Goal: Task Accomplishment & Management: Manage account settings

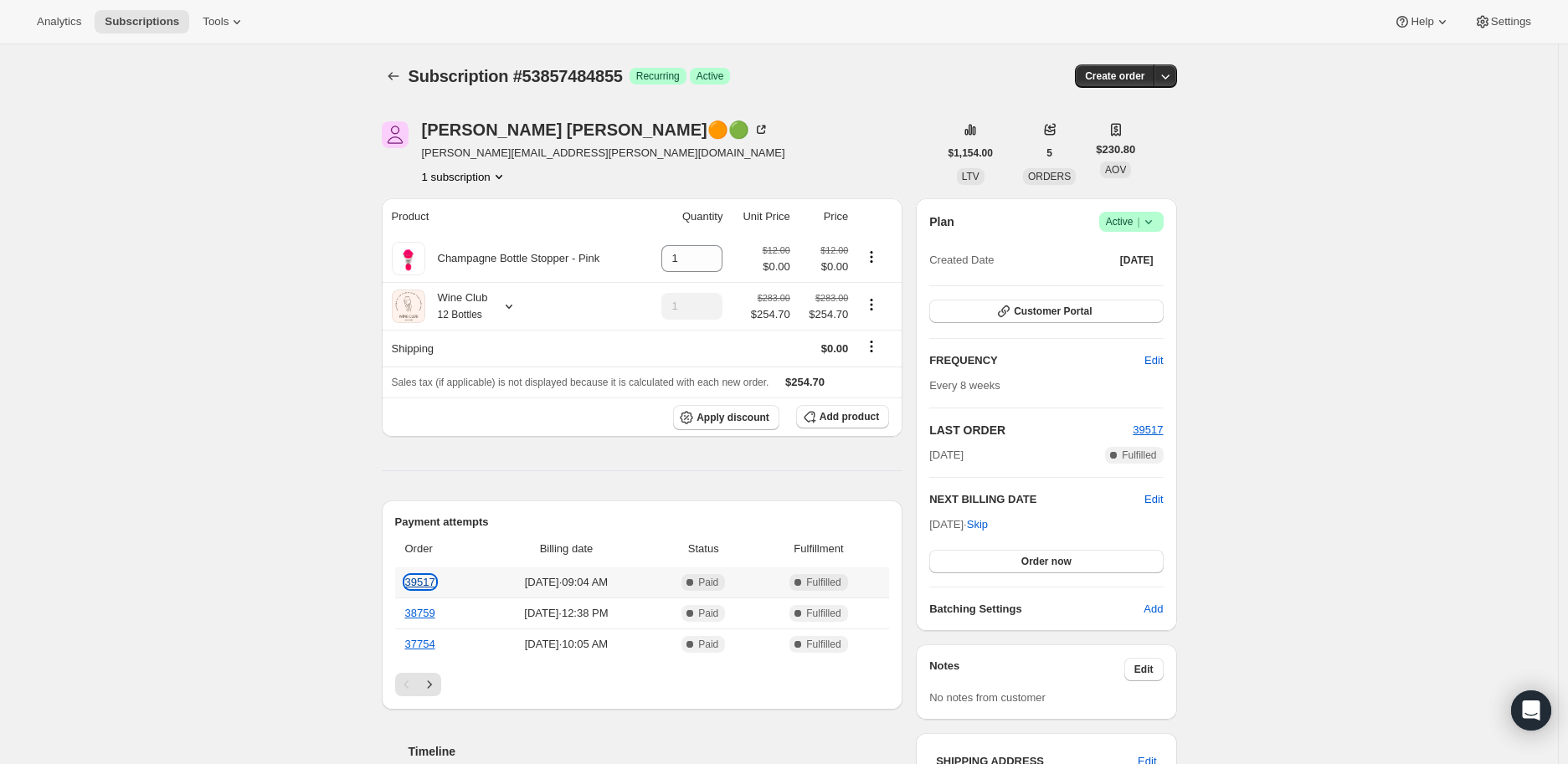
click at [428, 579] on link "39517" at bounding box center [419, 582] width 30 height 13
click at [397, 69] on icon "Subscriptions" at bounding box center [393, 76] width 16 height 16
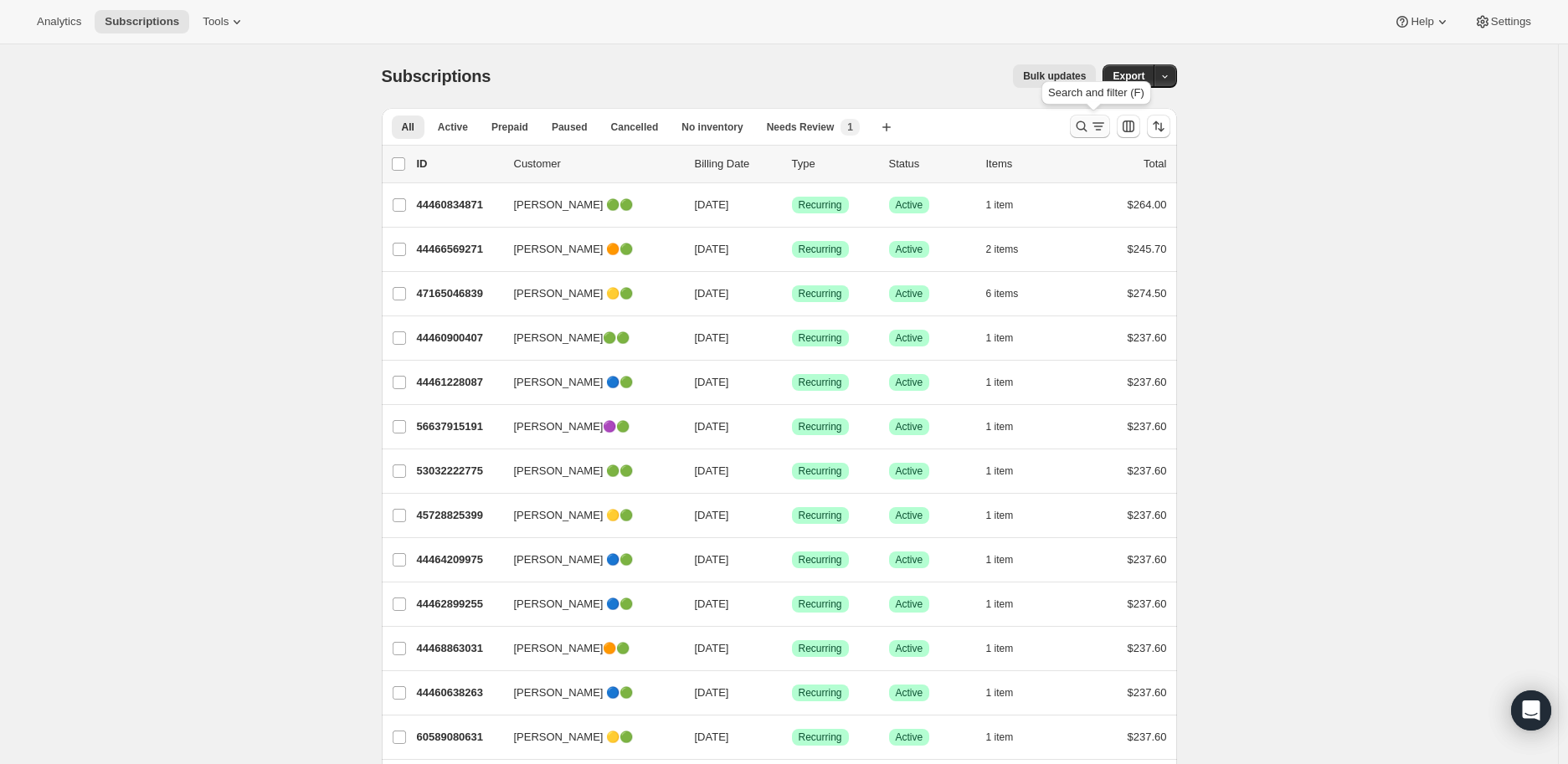
click at [1090, 127] on icon "Search and filter results" at bounding box center [1081, 126] width 16 height 16
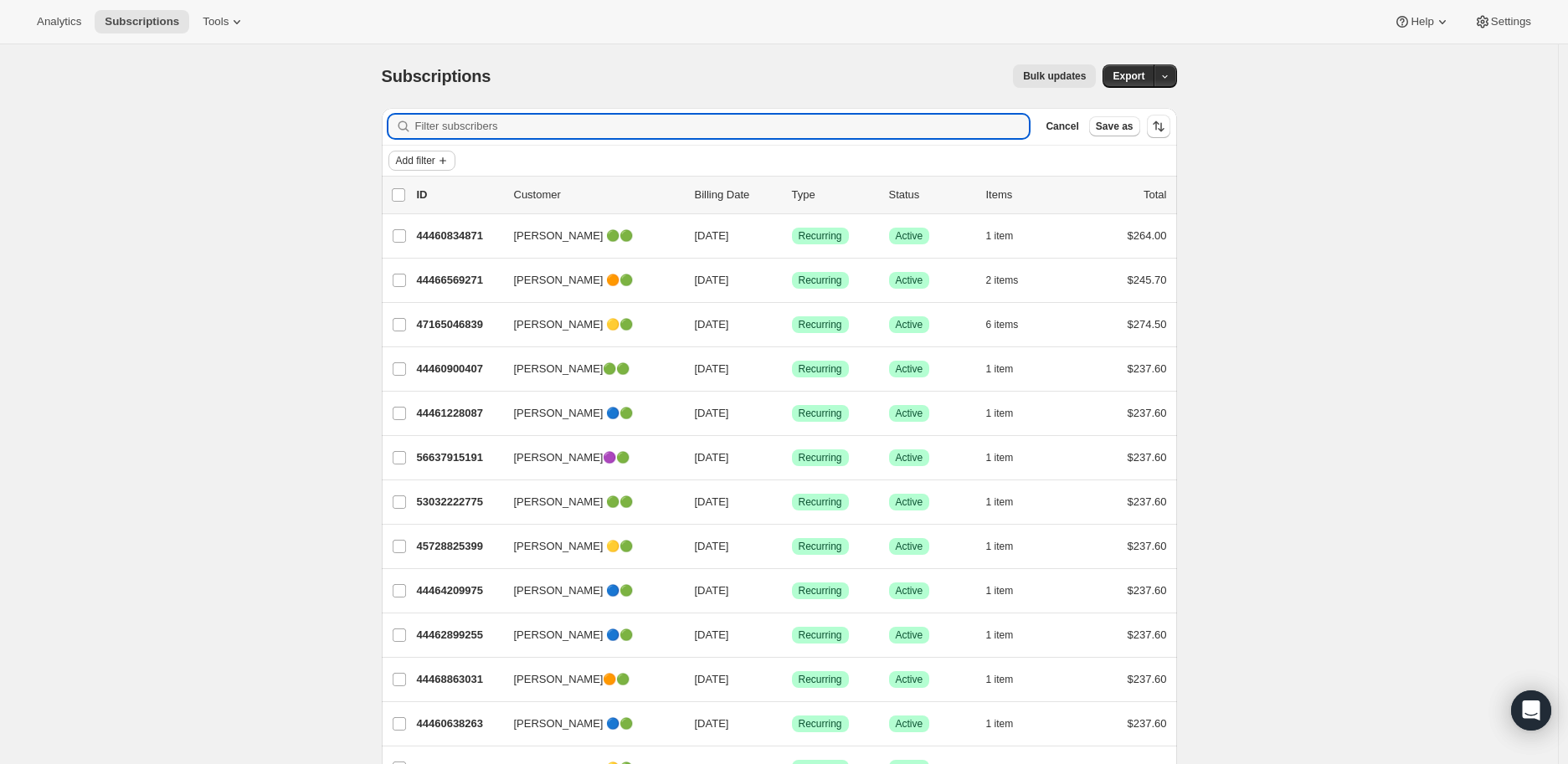
click at [449, 158] on icon "Add filter" at bounding box center [443, 160] width 14 height 14
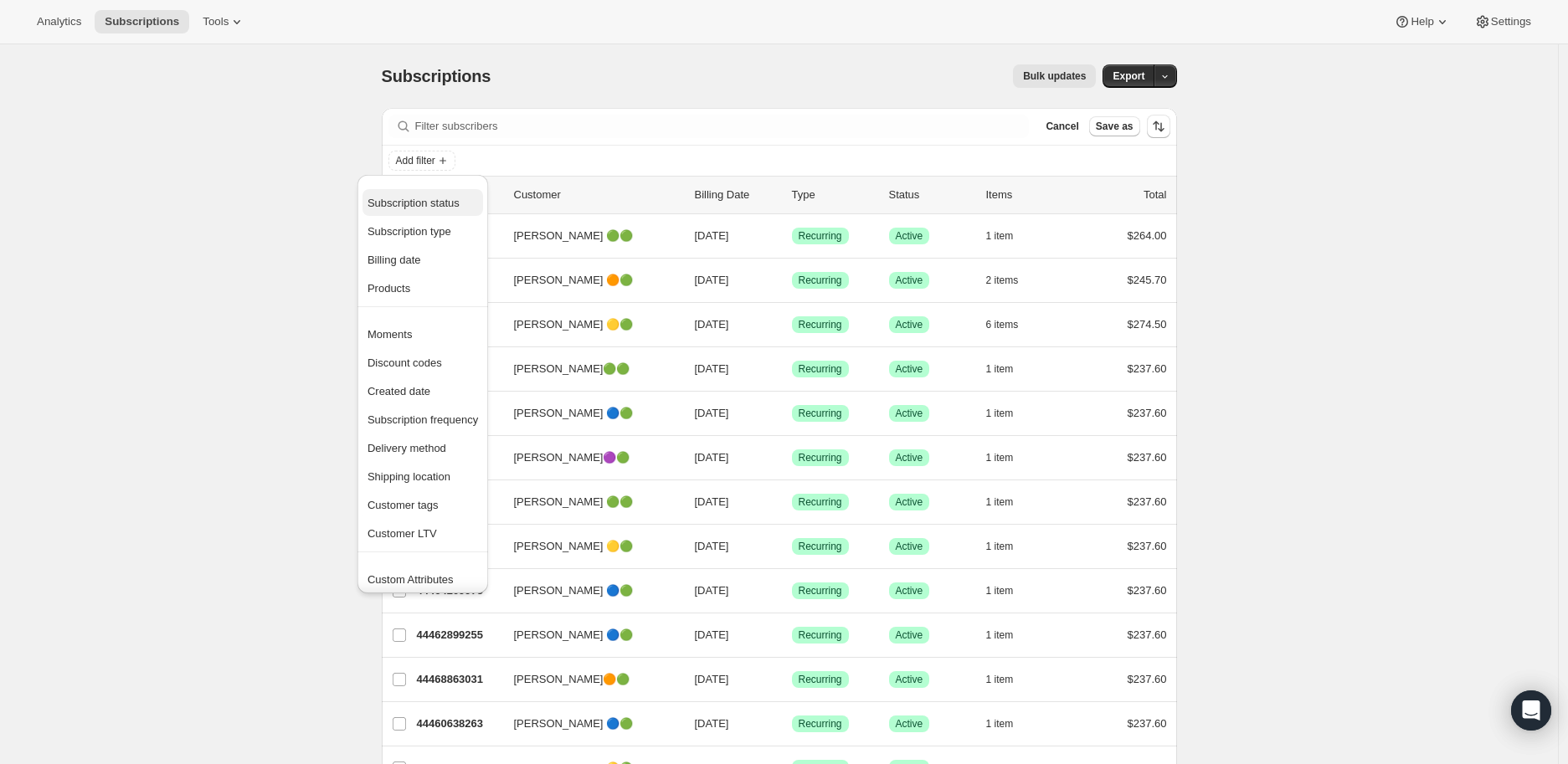
click at [405, 203] on span "Subscription status" at bounding box center [413, 203] width 92 height 13
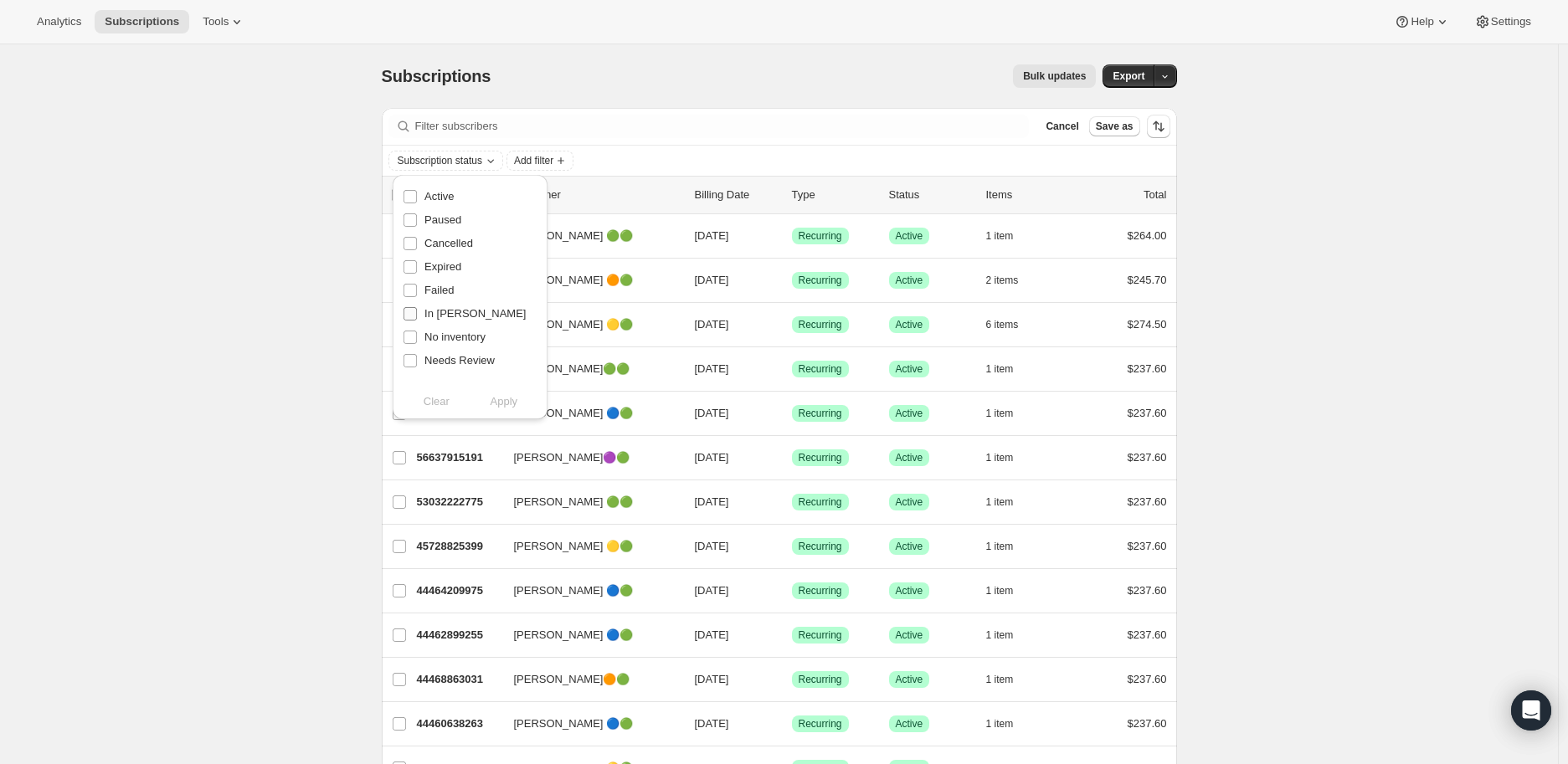
click at [411, 311] on input "In [PERSON_NAME]" at bounding box center [410, 314] width 14 height 14
checkbox input "true"
click at [502, 402] on span "Apply" at bounding box center [504, 402] width 27 height 16
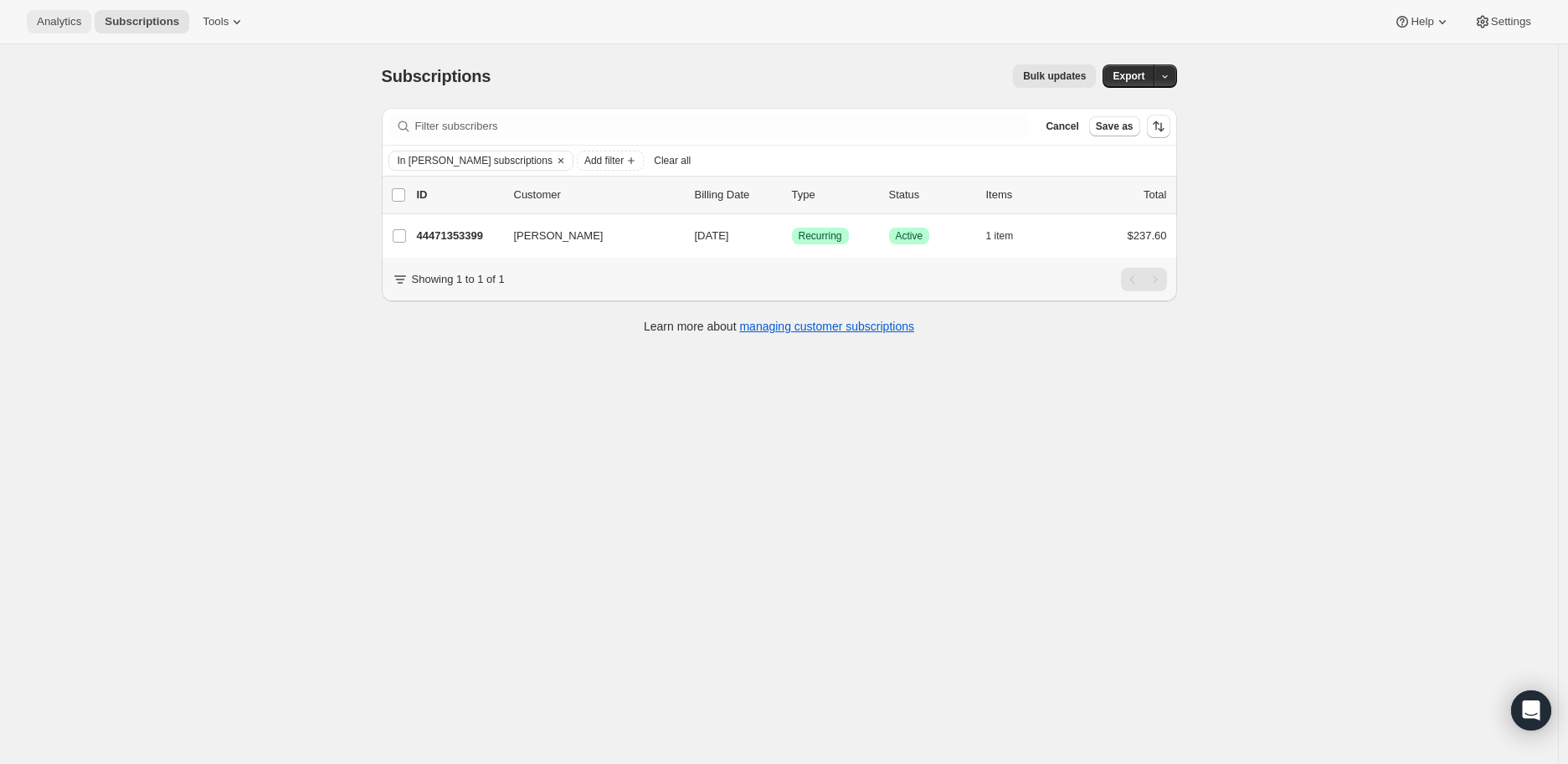
click at [62, 18] on span "Analytics" at bounding box center [58, 22] width 45 height 14
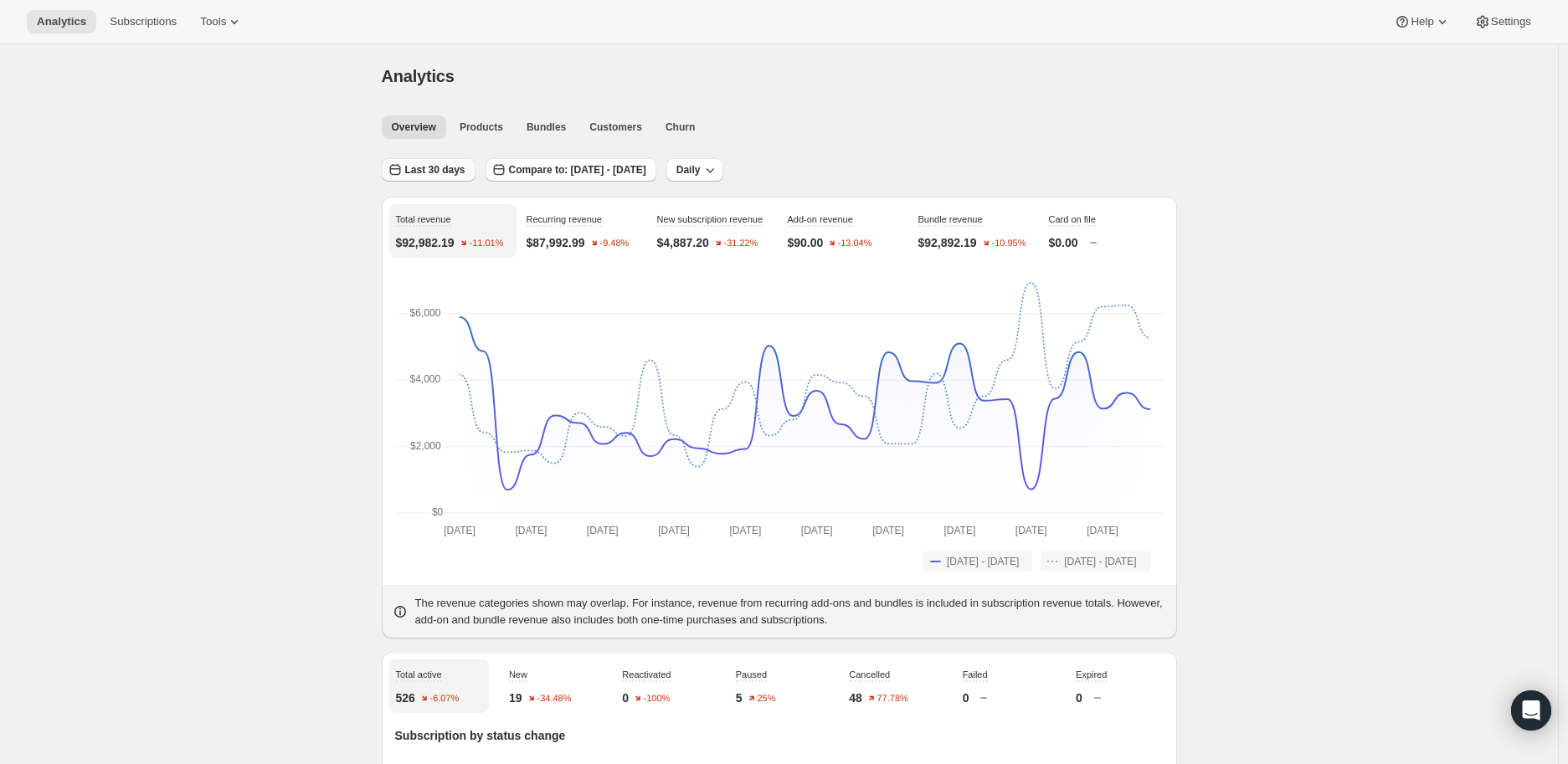
click at [407, 167] on button "Last 30 days" at bounding box center [428, 170] width 94 height 24
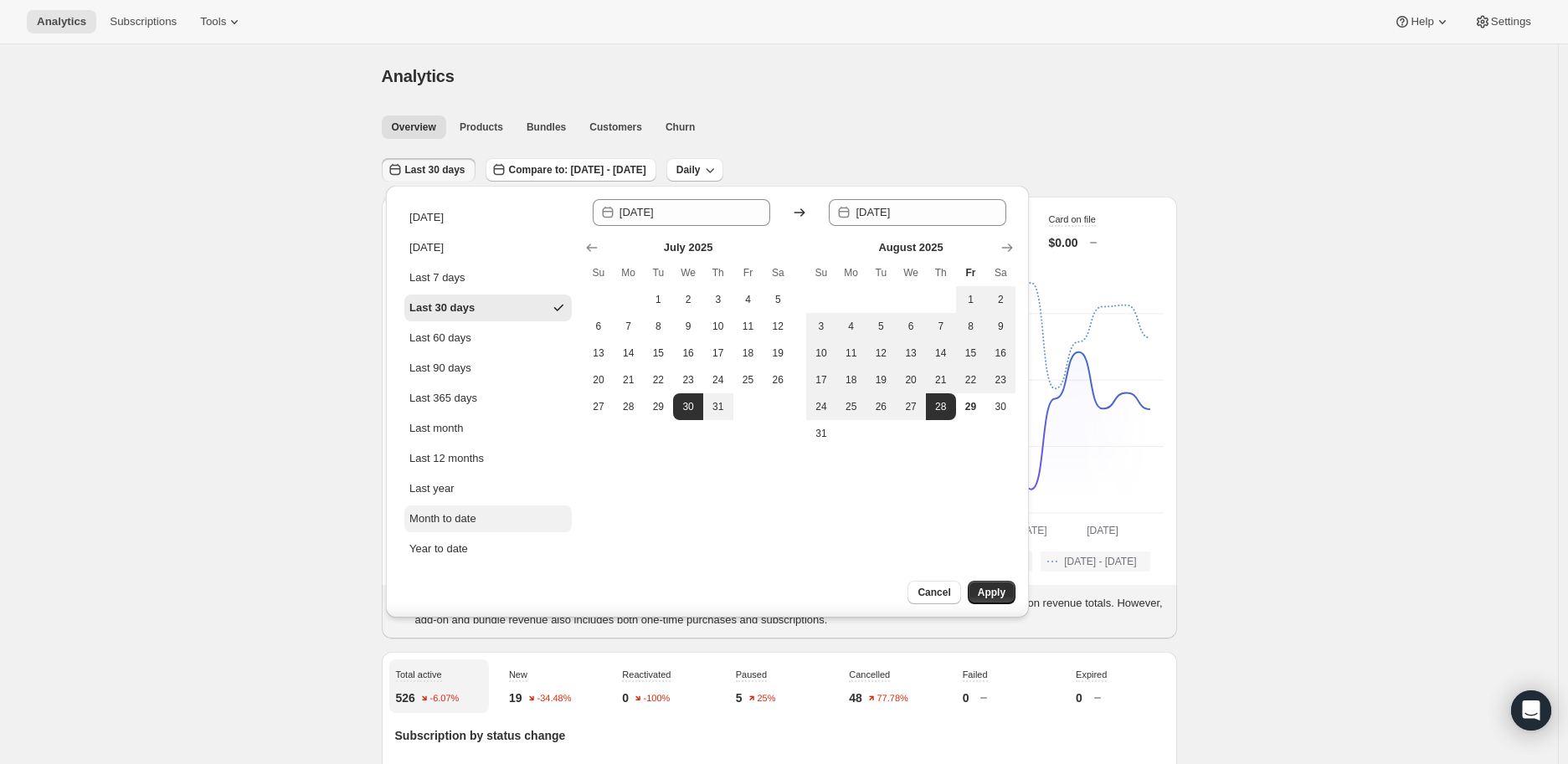
click at [426, 514] on div "Month to date" at bounding box center [443, 518] width 67 height 16
type input "[DATE]"
click at [991, 586] on span "Apply" at bounding box center [991, 592] width 27 height 14
